Goal: Task Accomplishment & Management: Use online tool/utility

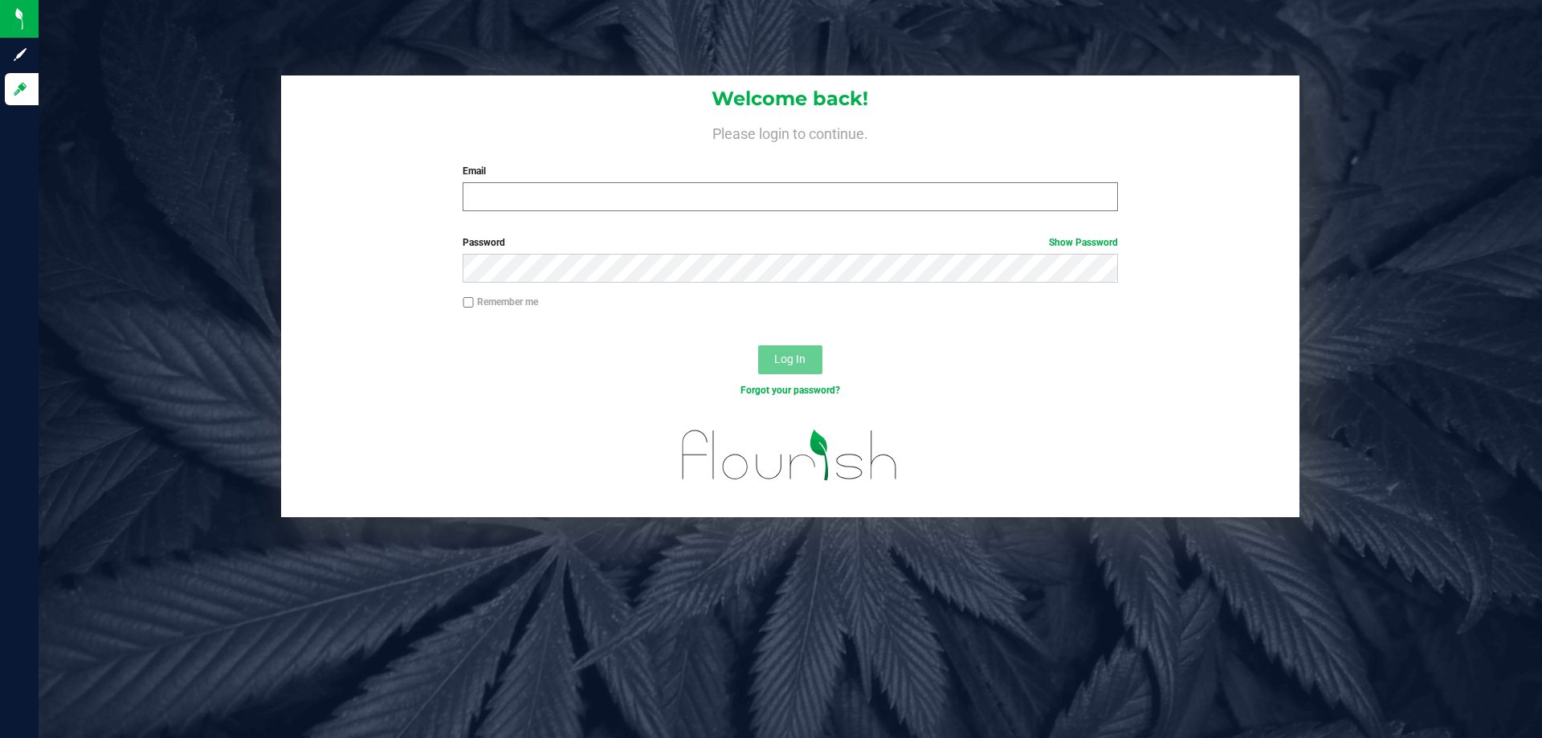
click at [527, 183] on div "Email Required Please format your email correctly." at bounding box center [789, 187] width 679 height 47
click at [524, 206] on input "Email" at bounding box center [790, 196] width 654 height 29
type input "[EMAIL_ADDRESS][DOMAIN_NAME]"
click at [758, 345] on button "Log In" at bounding box center [790, 359] width 64 height 29
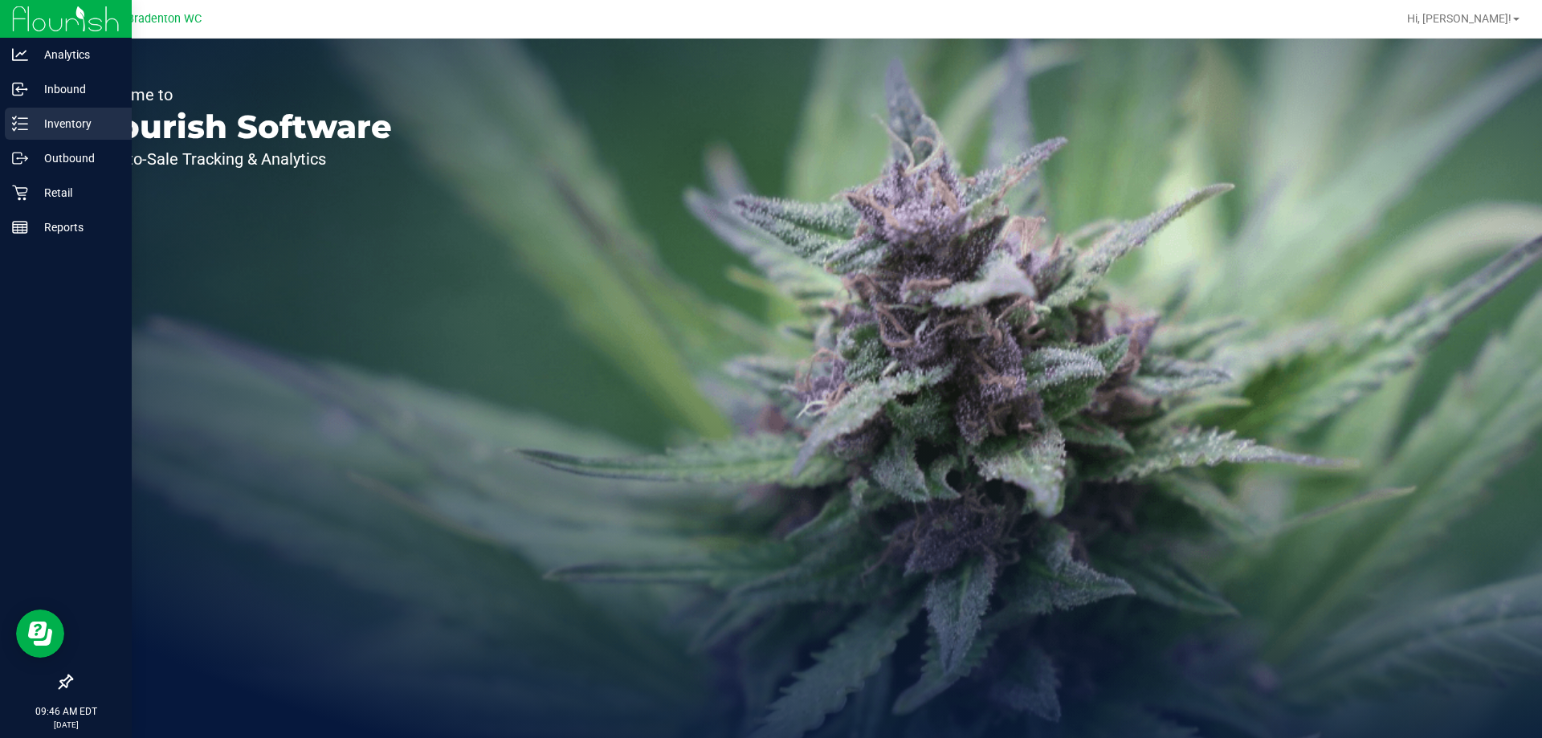
click at [38, 120] on p "Inventory" at bounding box center [76, 123] width 96 height 19
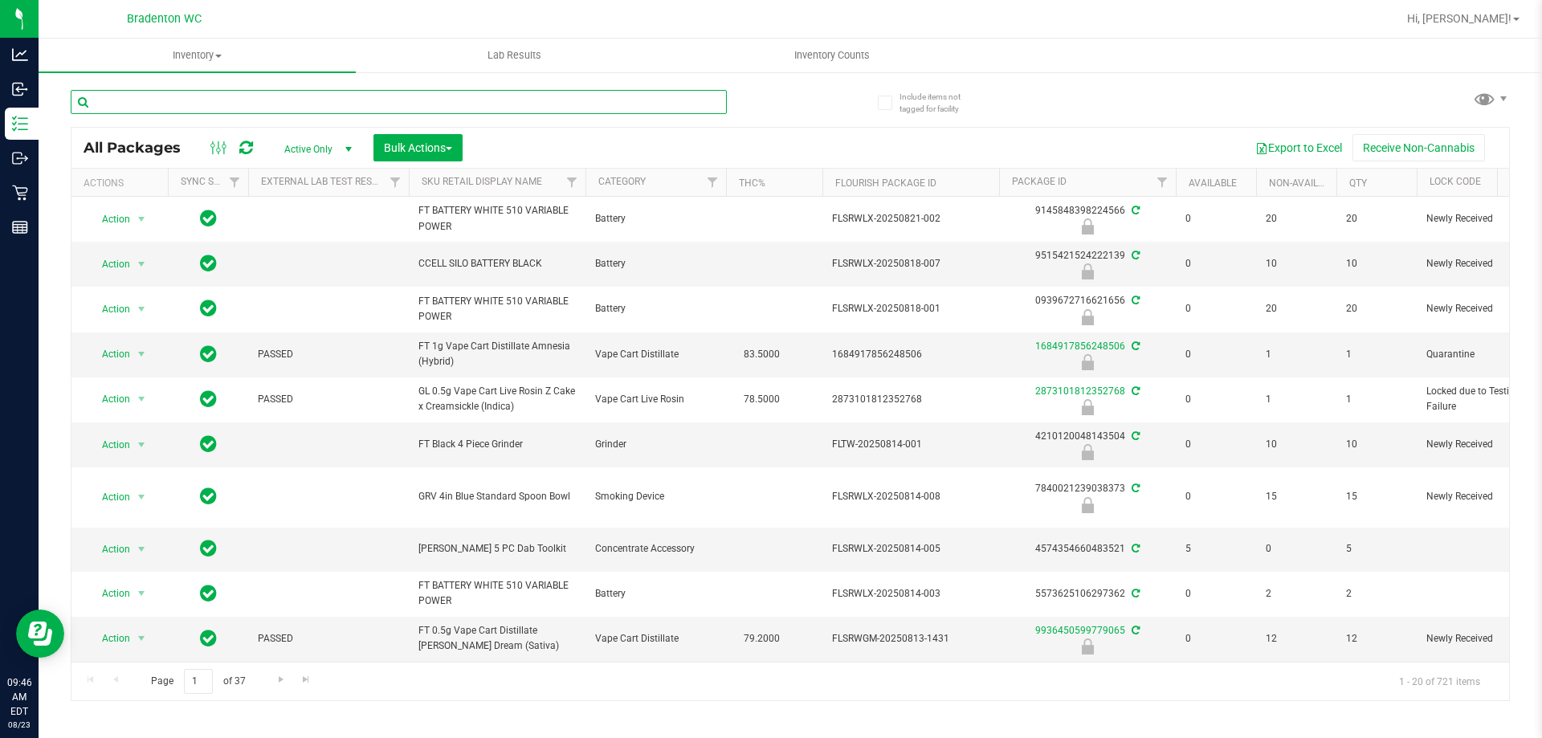
click at [226, 111] on input "text" at bounding box center [399, 102] width 656 height 24
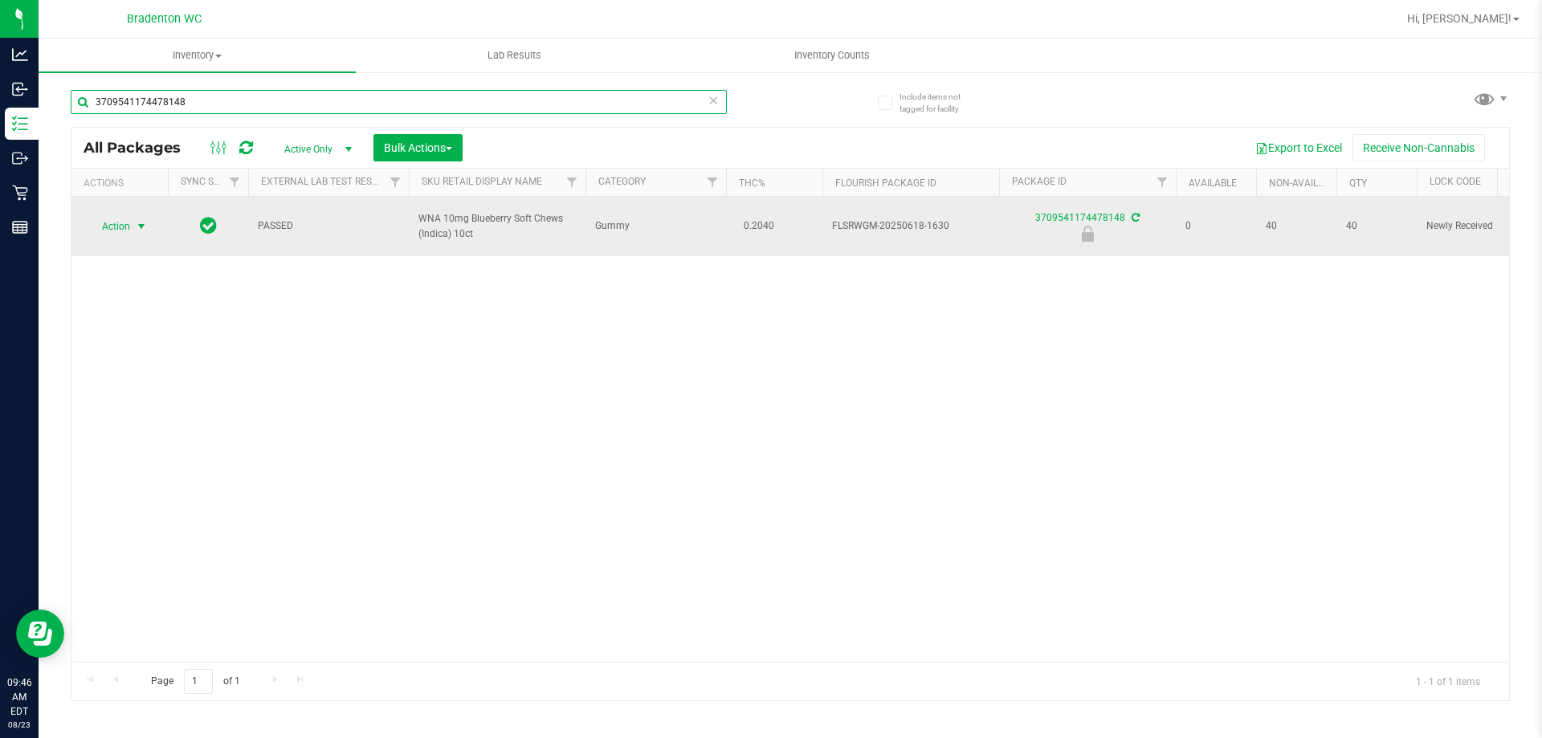
type input "3709541174478148"
click at [128, 218] on span "Action" at bounding box center [109, 226] width 43 height 22
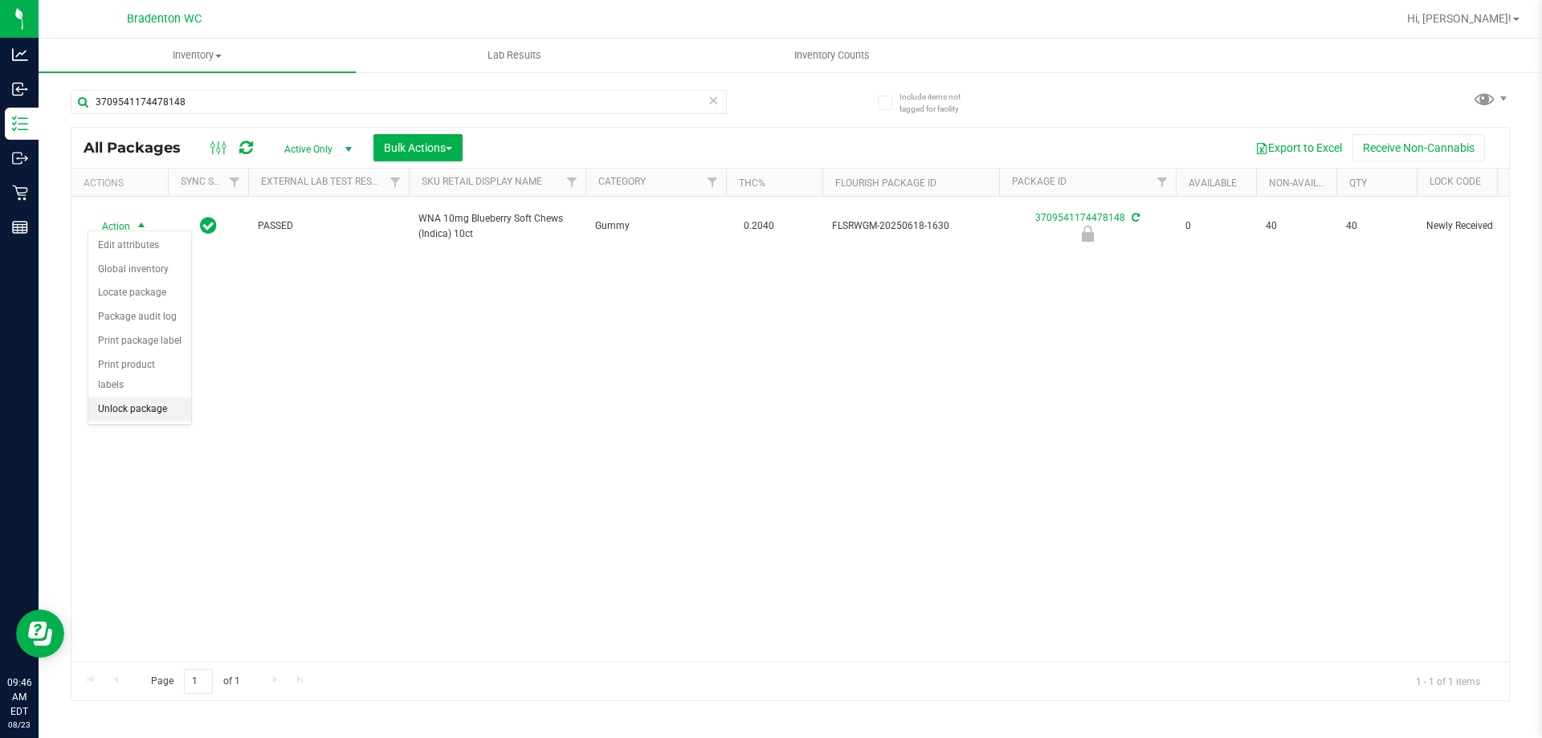
click at [154, 397] on li "Unlock package" at bounding box center [139, 409] width 103 height 24
